Goal: Information Seeking & Learning: Find specific fact

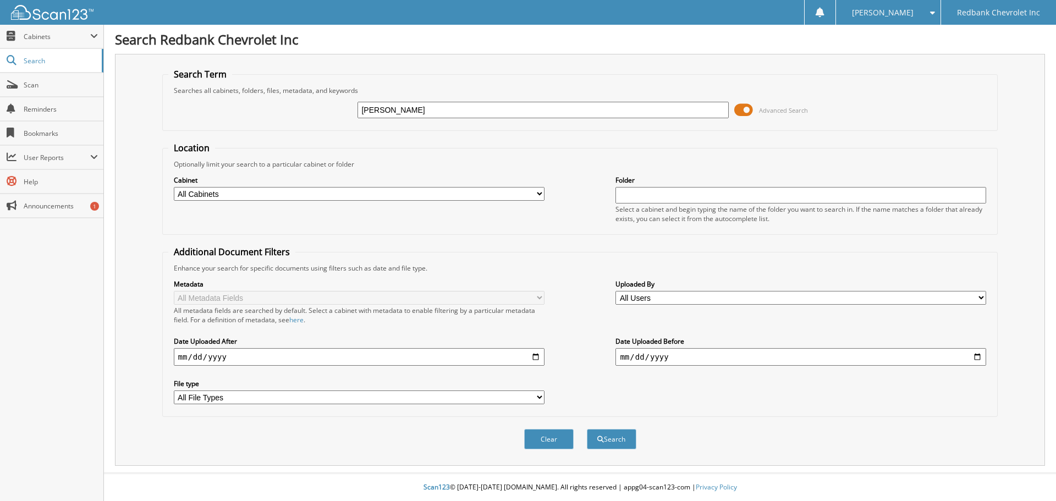
type input "[PERSON_NAME]"
click at [587, 429] on button "Search" at bounding box center [612, 439] width 50 height 20
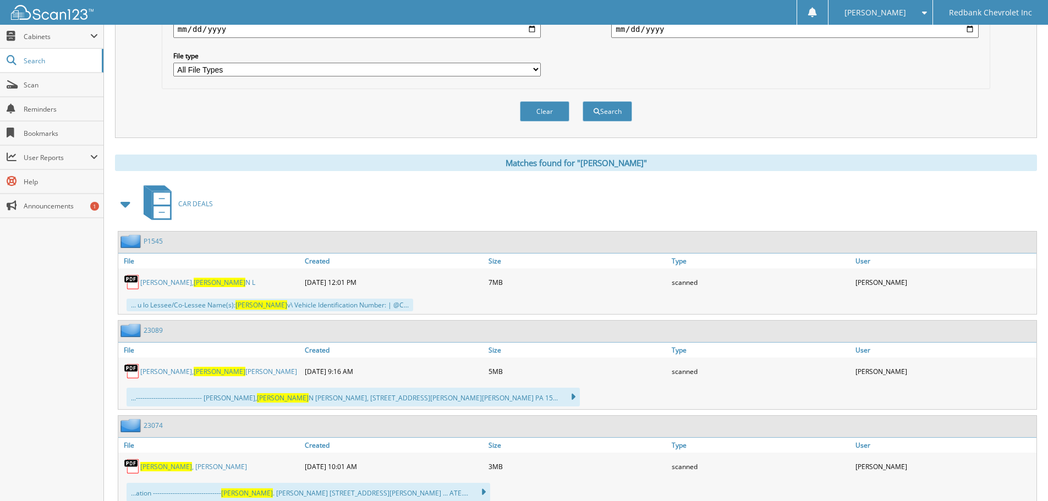
scroll to position [385, 0]
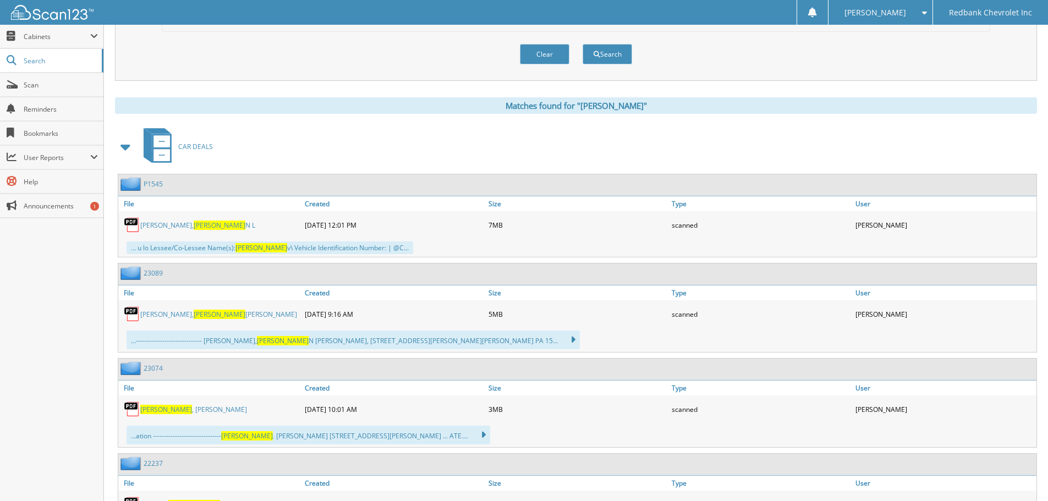
click at [189, 411] on link "[PERSON_NAME]" at bounding box center [193, 409] width 107 height 9
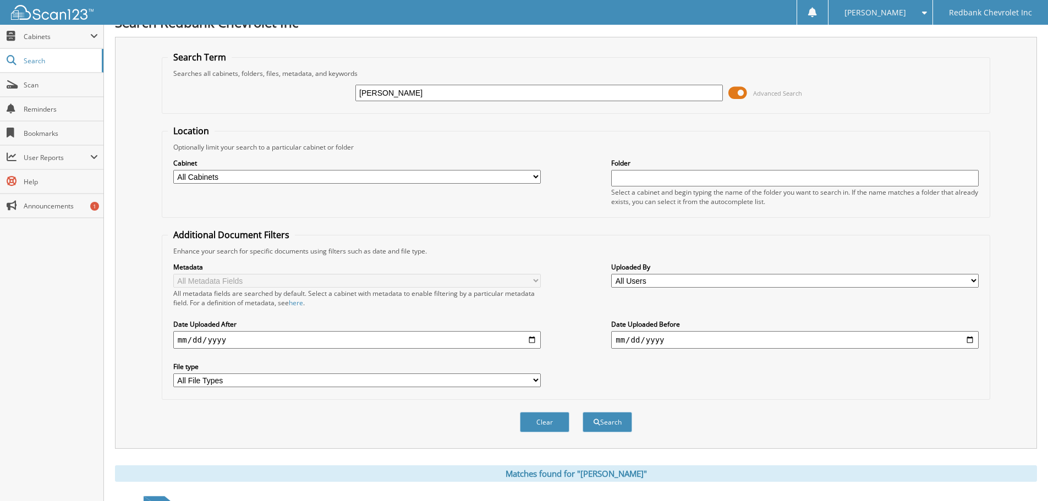
scroll to position [0, 0]
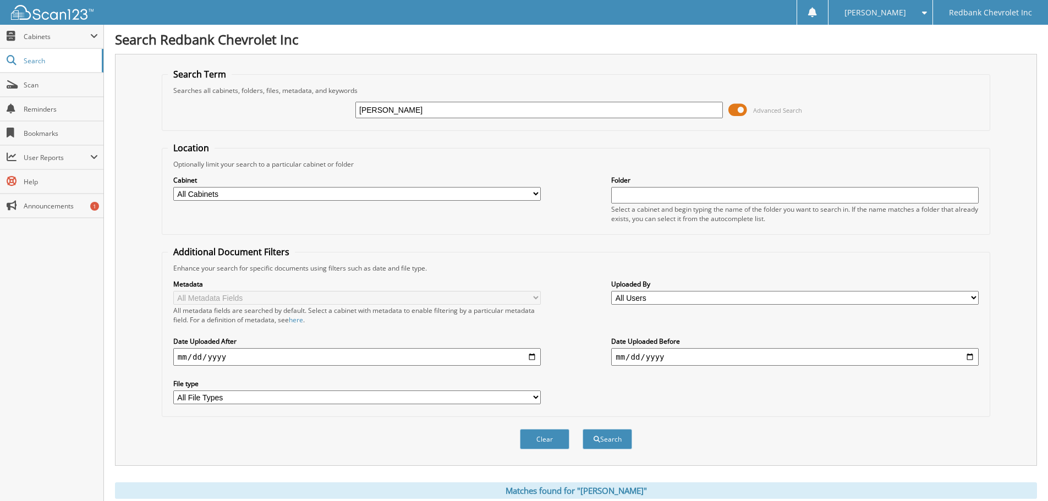
drag, startPoint x: 409, startPoint y: 113, endPoint x: 339, endPoint y: 111, distance: 69.9
click at [339, 111] on div "[PERSON_NAME] Advanced Search" at bounding box center [576, 110] width 816 height 30
type input "0"
type input "25287"
click at [582, 429] on button "Search" at bounding box center [607, 439] width 50 height 20
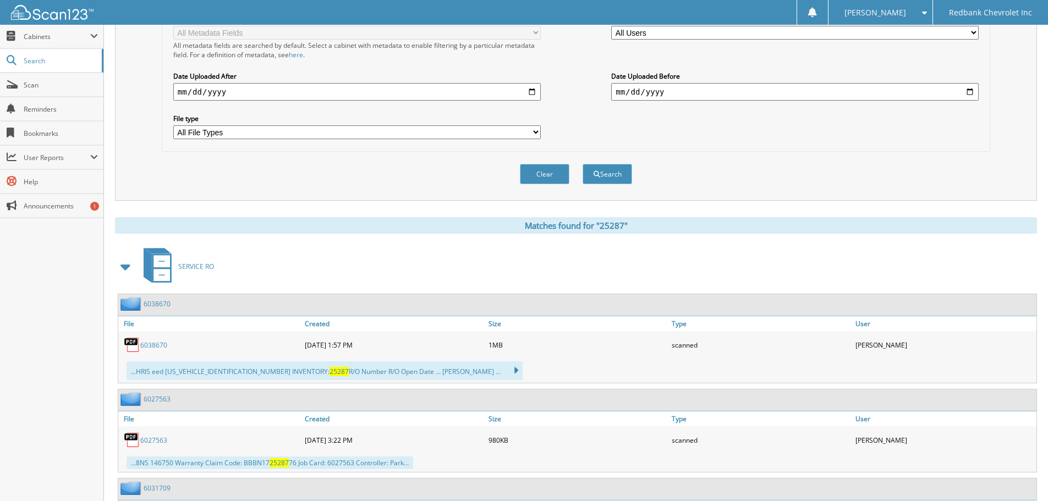
scroll to position [86, 0]
